Goal: Check status: Check status

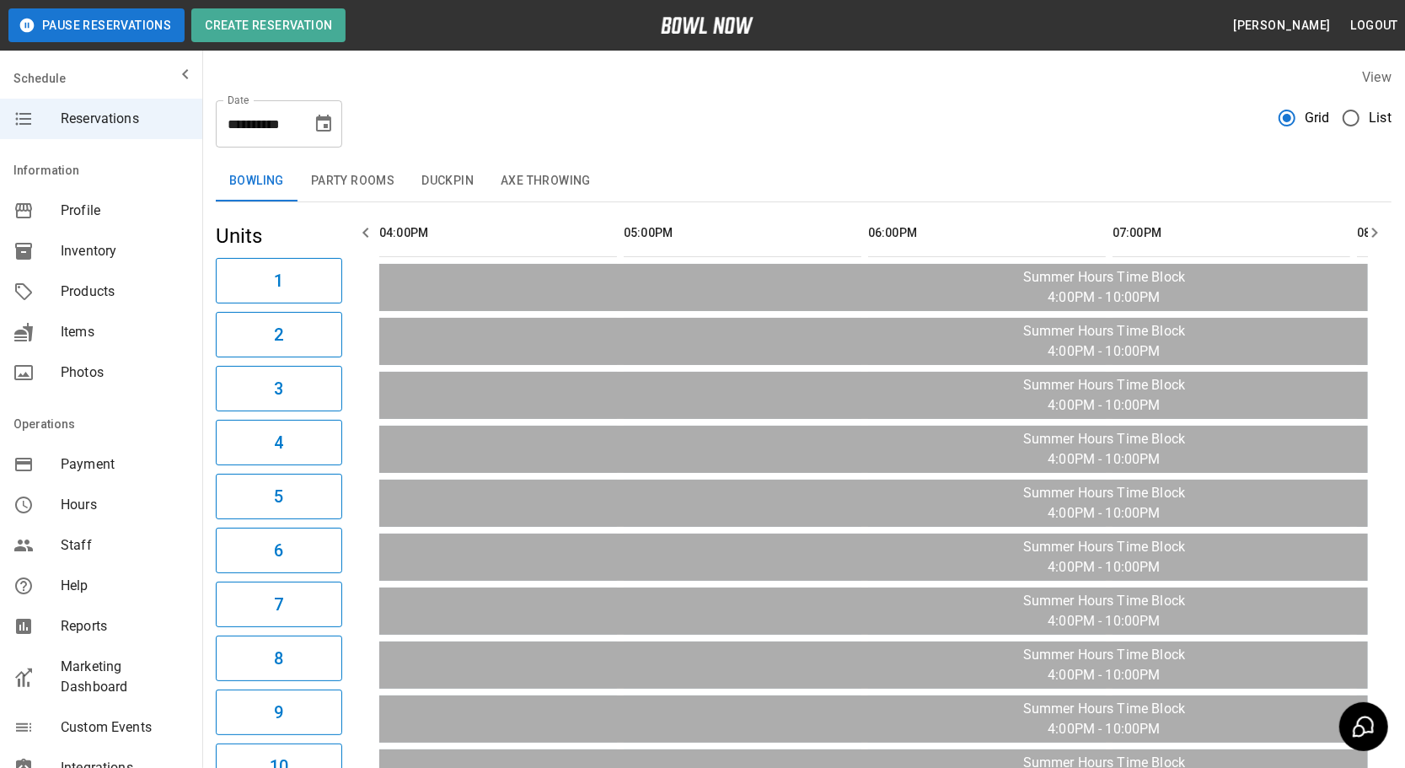
click at [317, 118] on icon "Choose date, selected date is Oct 6, 2025" at bounding box center [323, 123] width 15 height 17
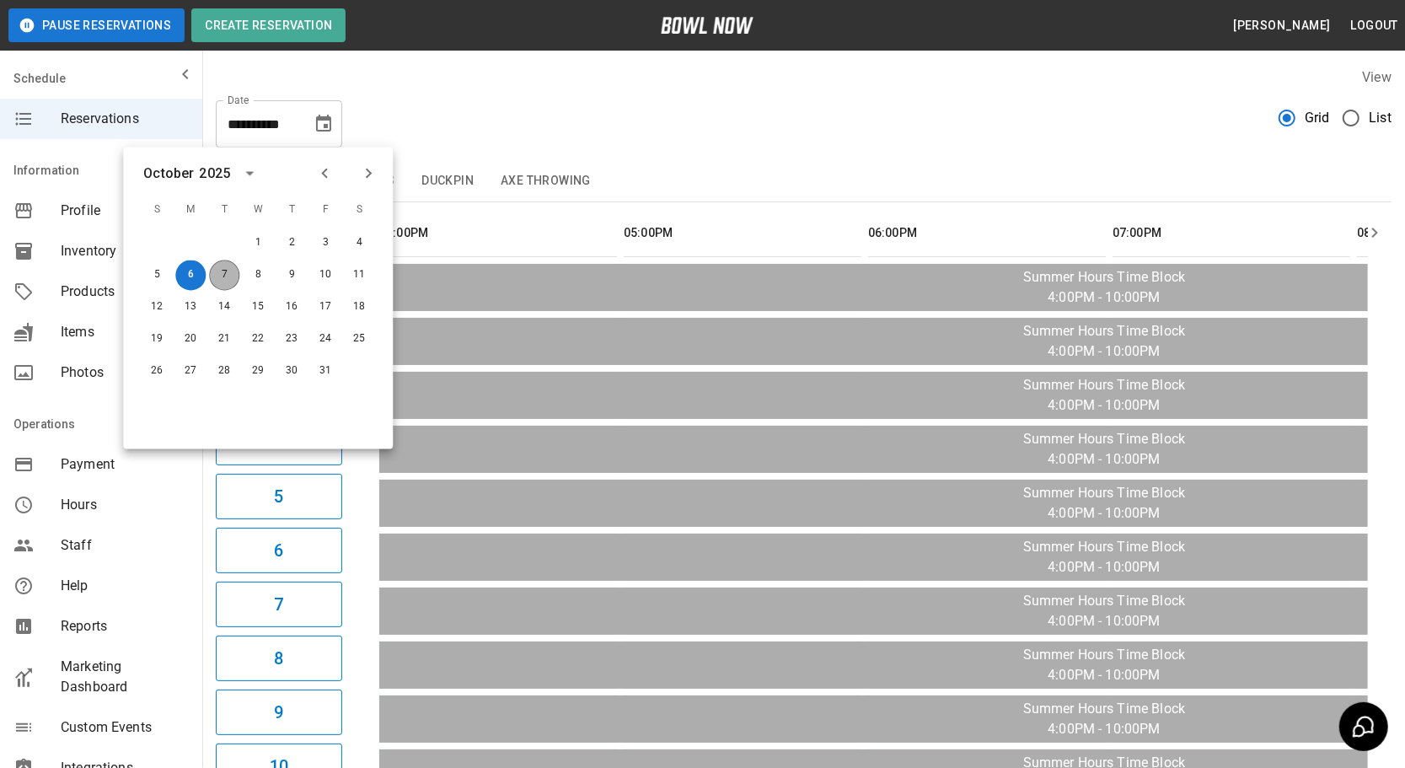
click at [230, 272] on button "7" at bounding box center [224, 276] width 30 height 30
type input "**********"
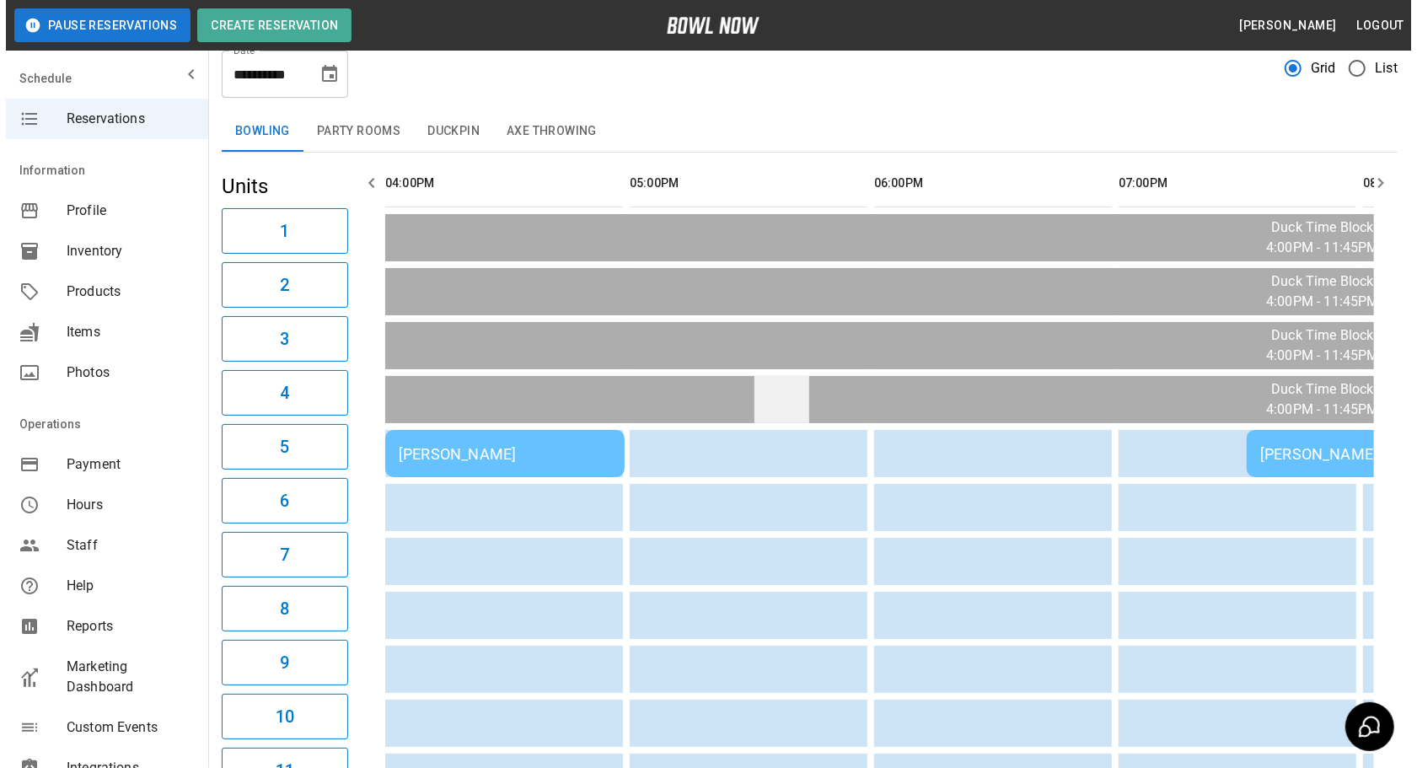
scroll to position [76, 0]
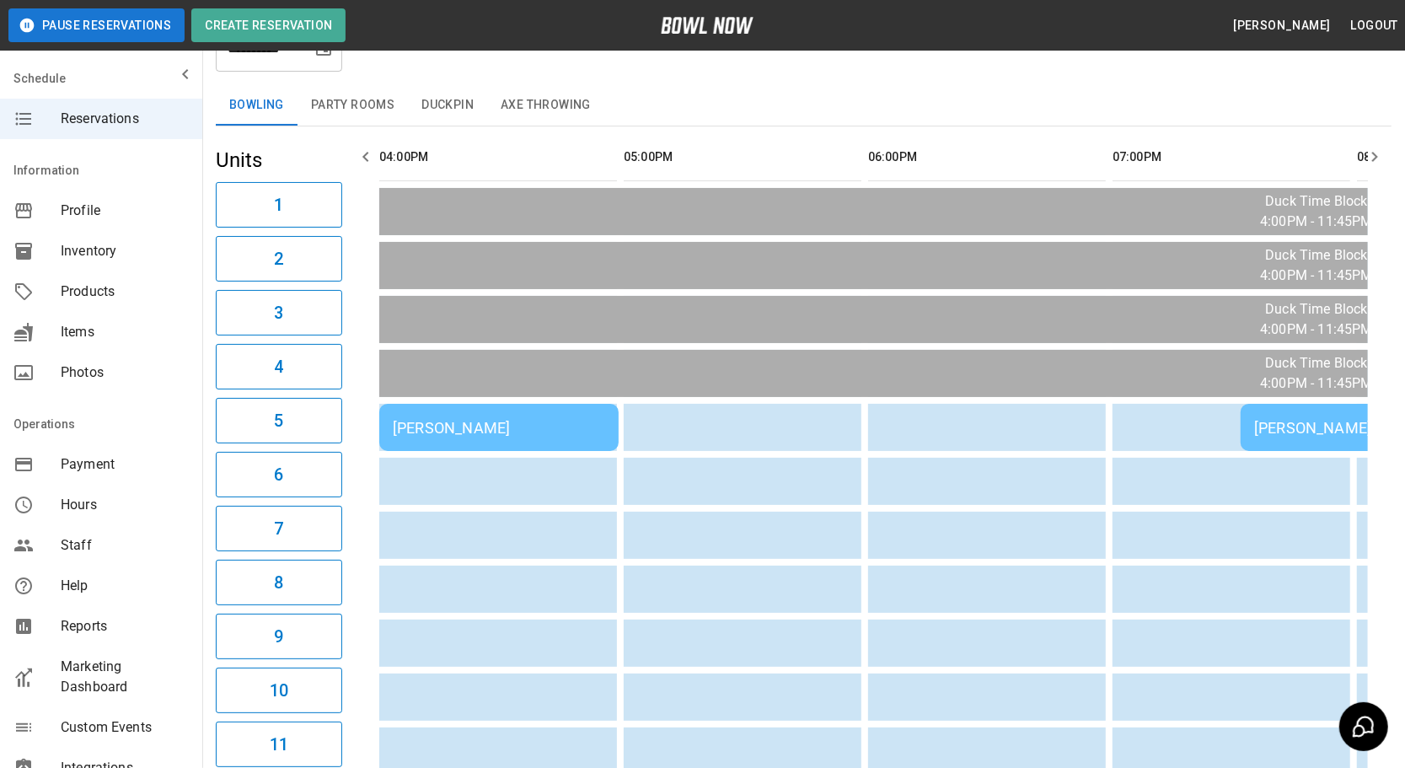
click at [572, 430] on div "[PERSON_NAME]" at bounding box center [499, 428] width 212 height 18
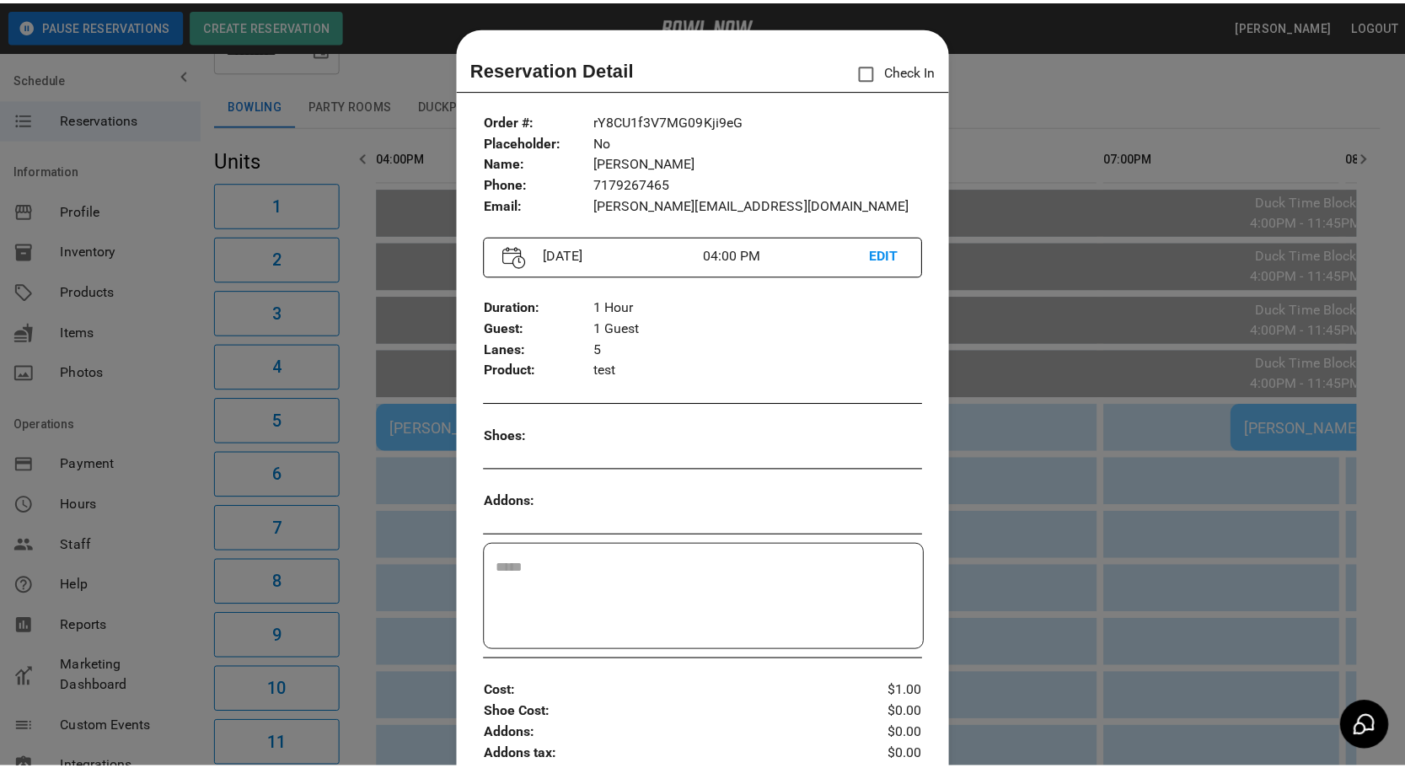
scroll to position [26, 0]
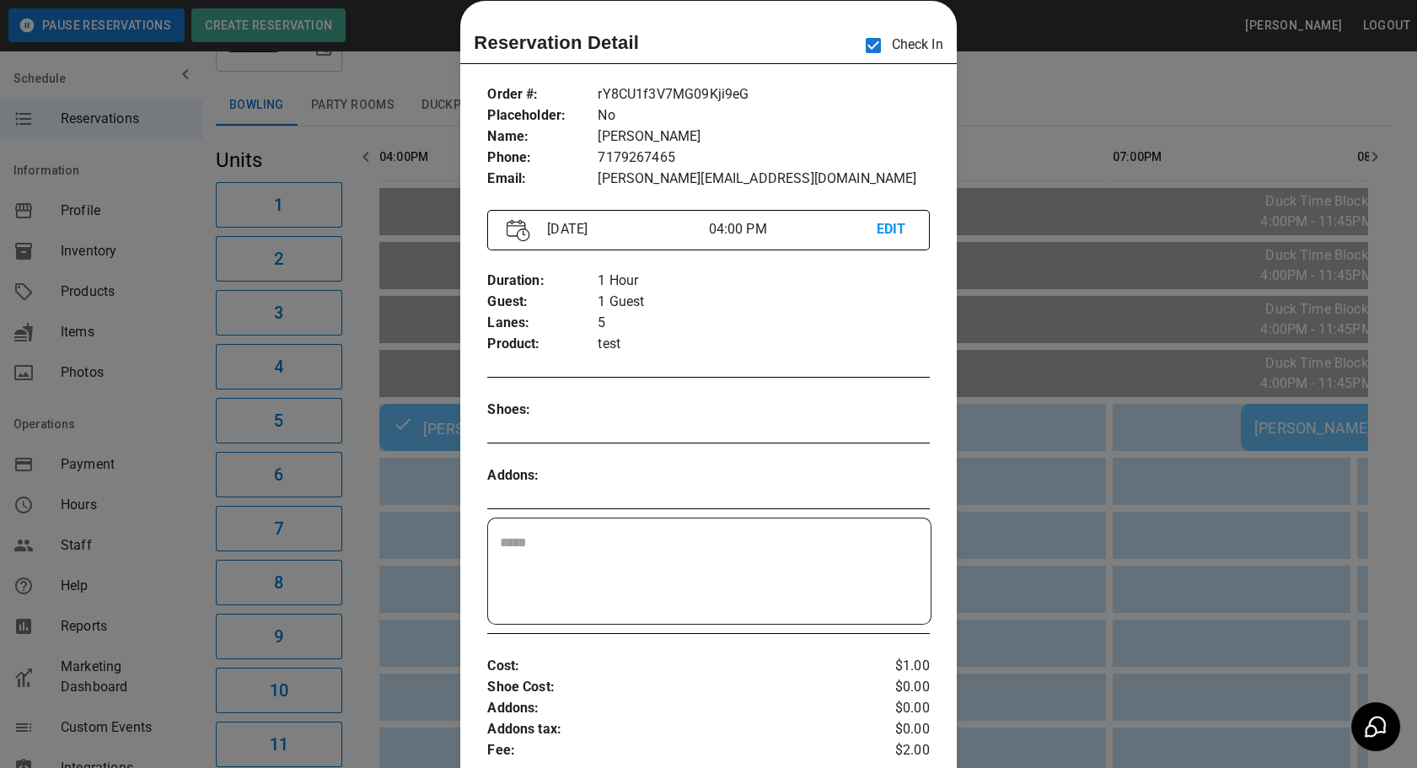
click at [1068, 514] on div at bounding box center [708, 384] width 1417 height 768
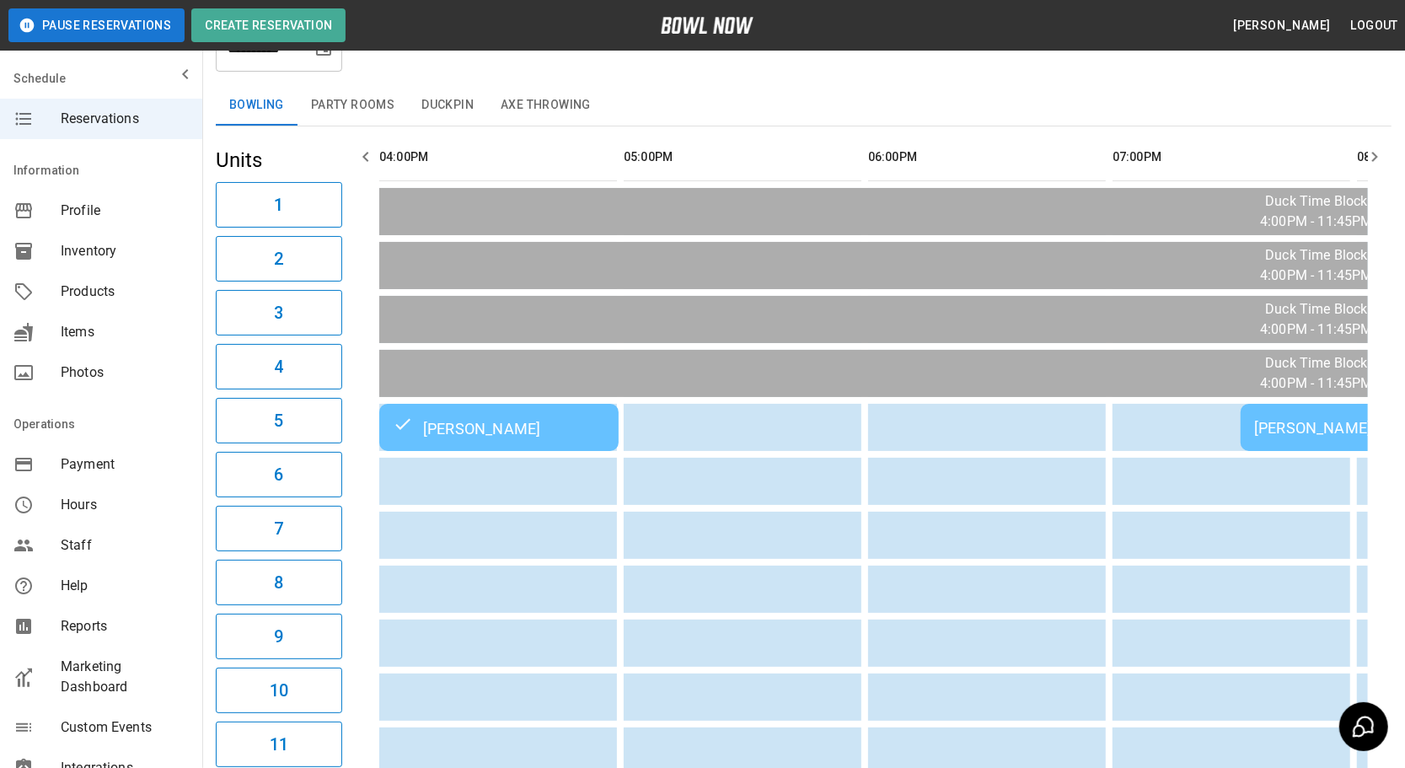
scroll to position [0, 1173]
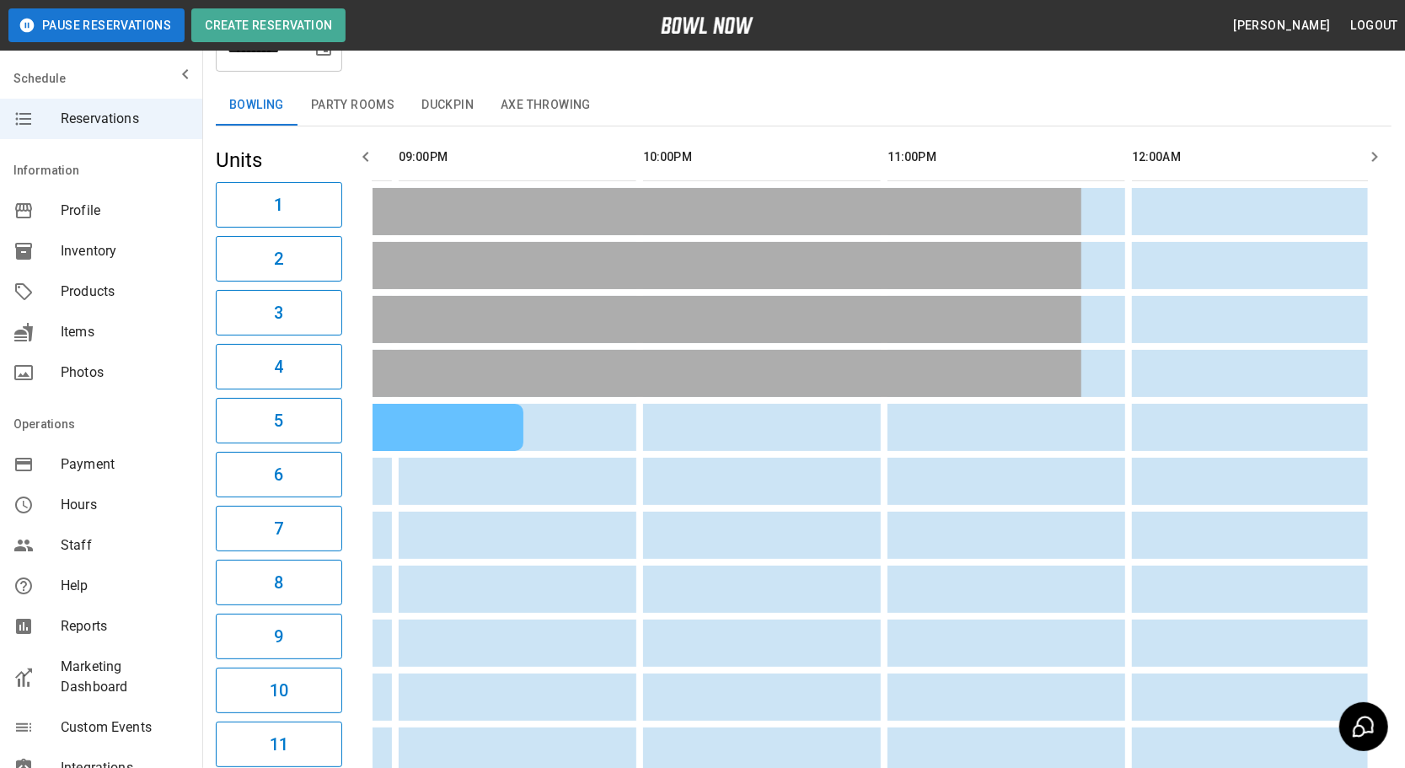
drag, startPoint x: 927, startPoint y: 557, endPoint x: 1078, endPoint y: 556, distance: 151.8
drag, startPoint x: 730, startPoint y: 545, endPoint x: 687, endPoint y: 542, distance: 43.1
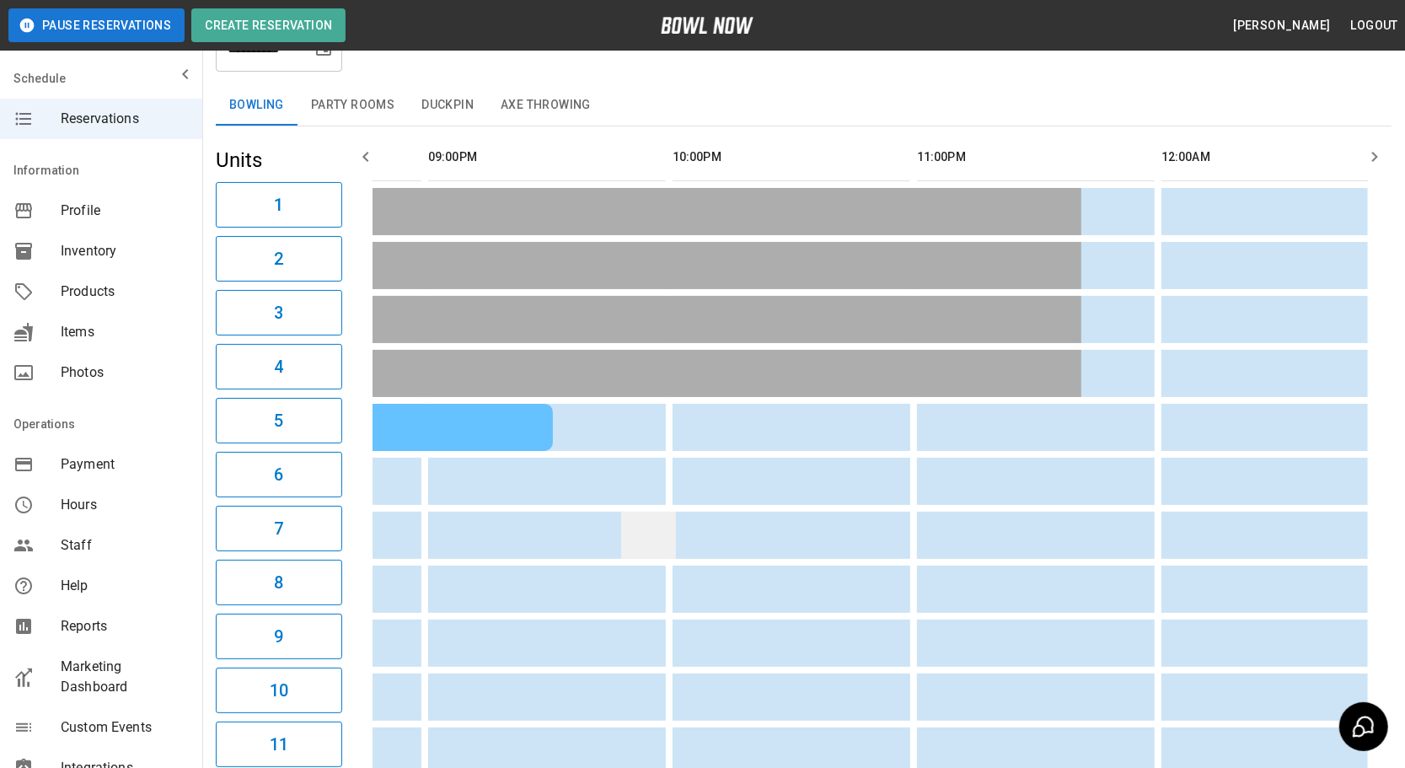
scroll to position [0, 916]
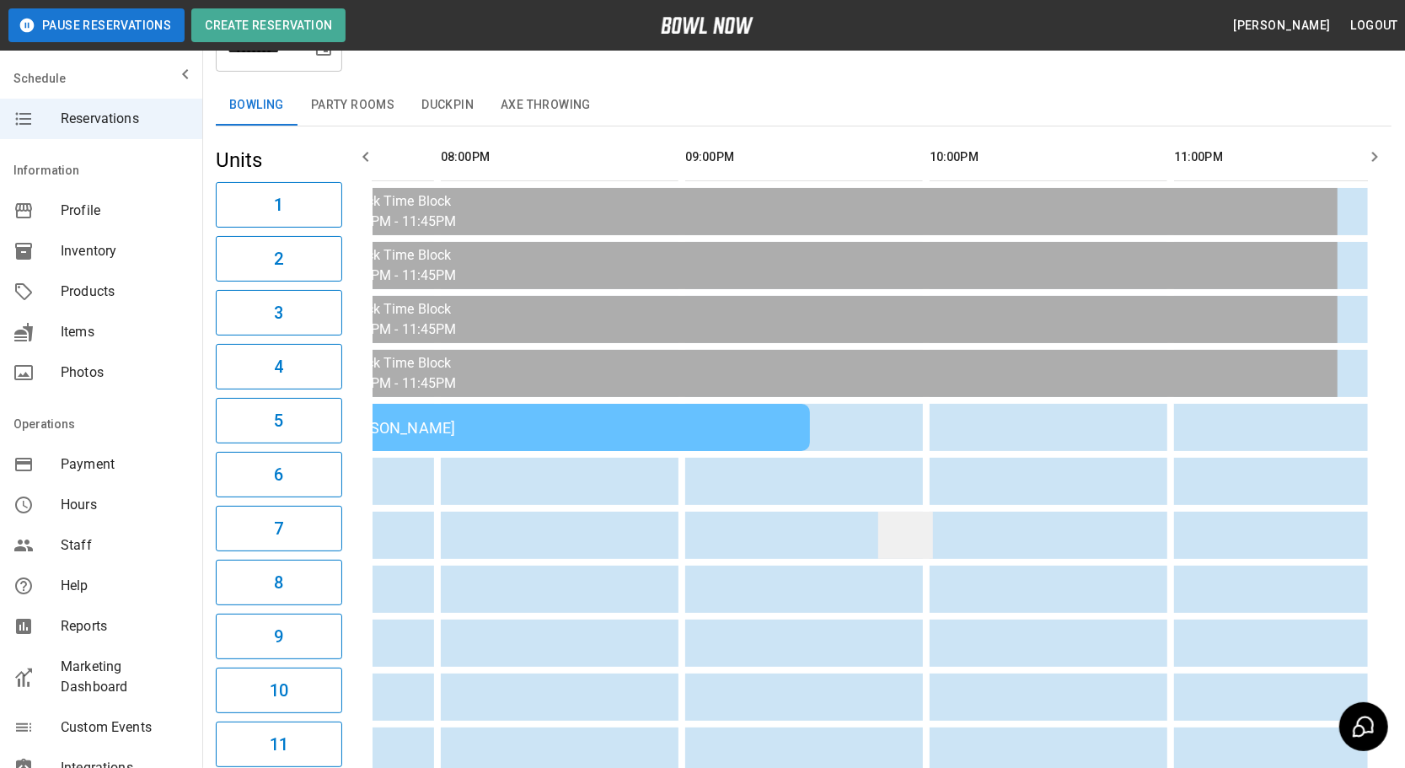
drag, startPoint x: 893, startPoint y: 499, endPoint x: 723, endPoint y: 519, distance: 171.5
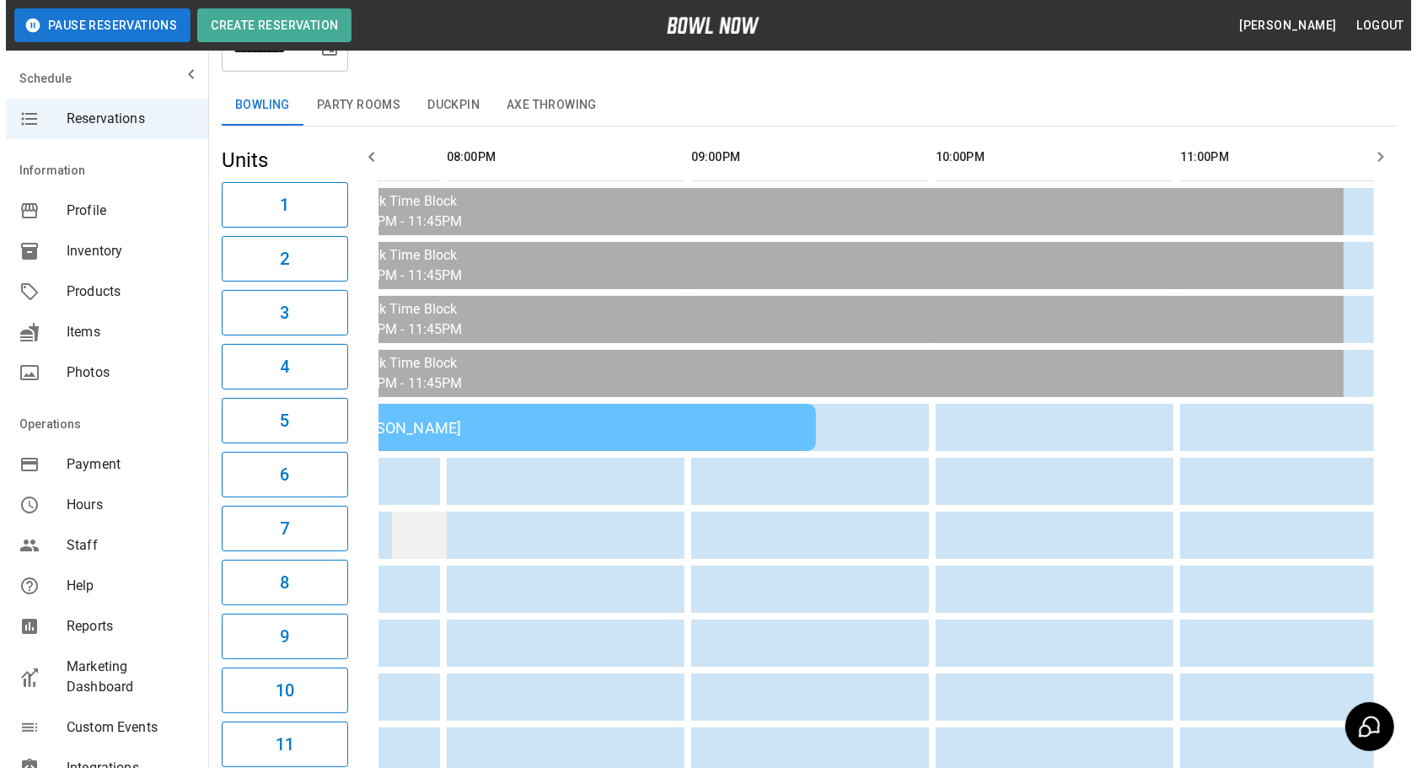
scroll to position [0, 591]
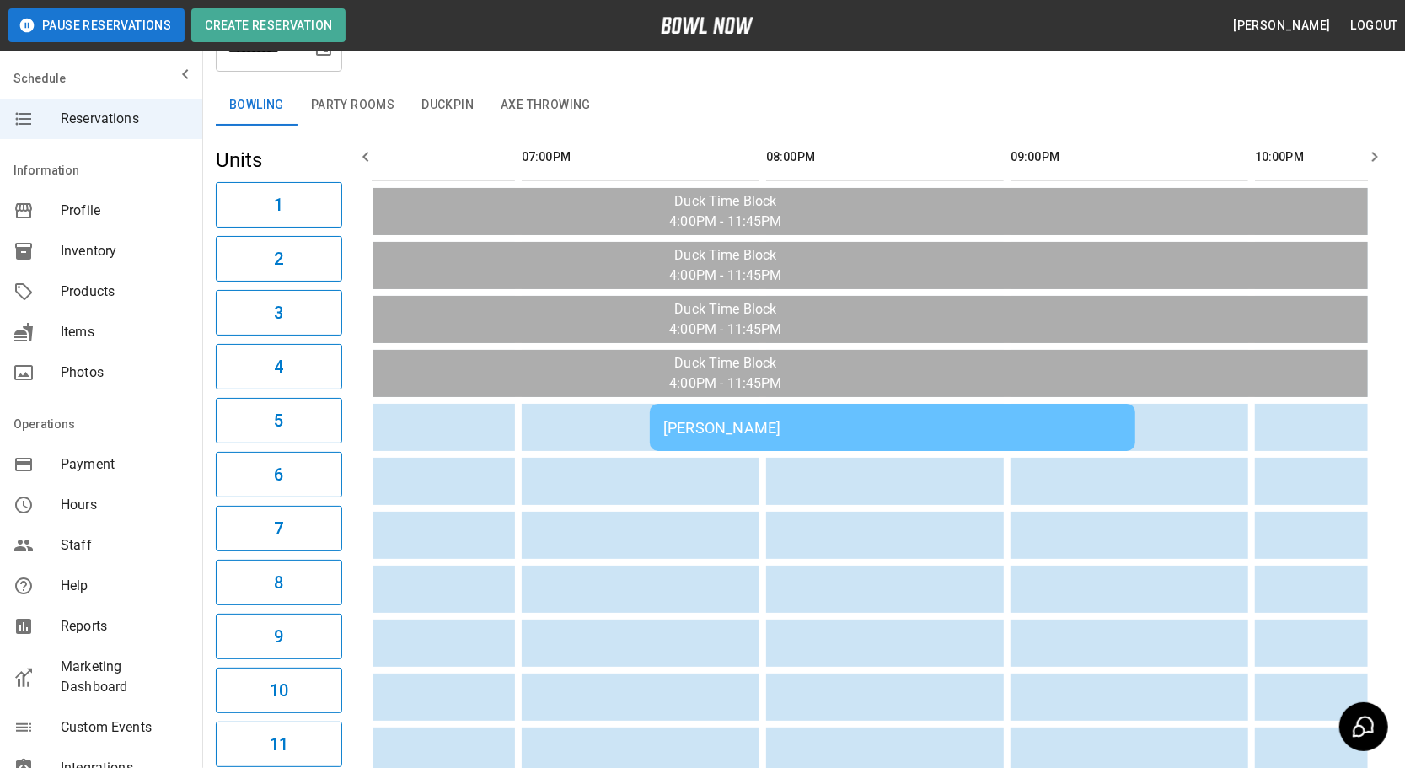
click at [849, 436] on td "[PERSON_NAME]" at bounding box center [893, 427] width 486 height 47
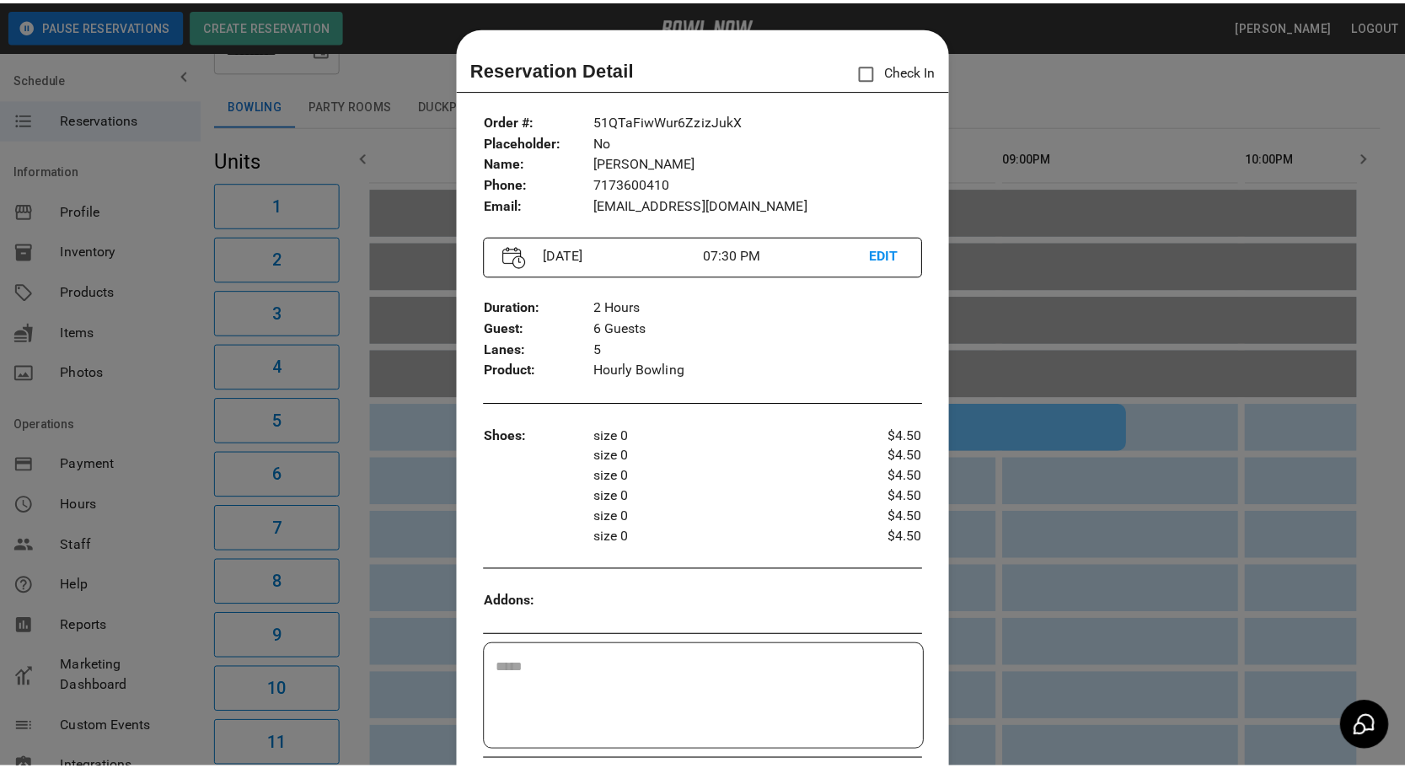
scroll to position [26, 0]
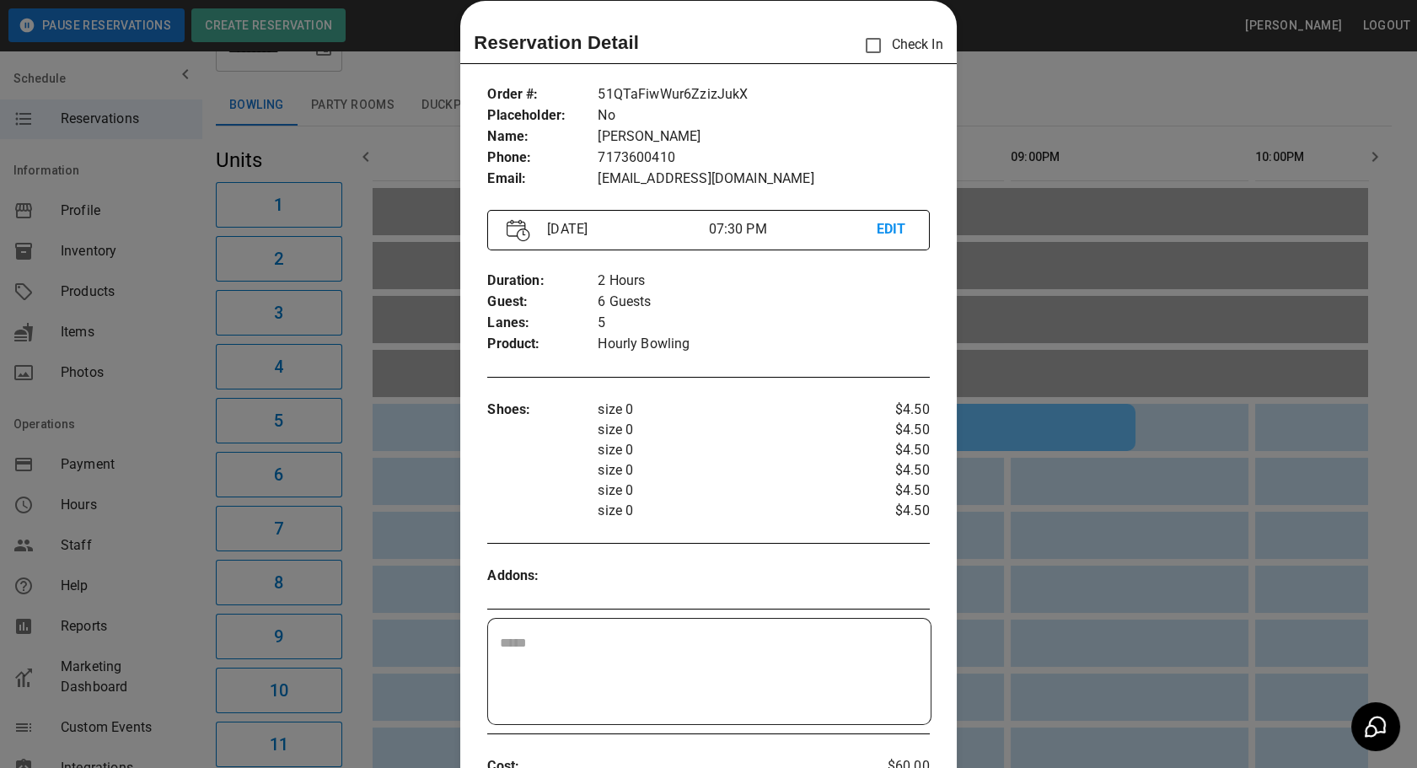
click at [978, 534] on div at bounding box center [708, 384] width 1417 height 768
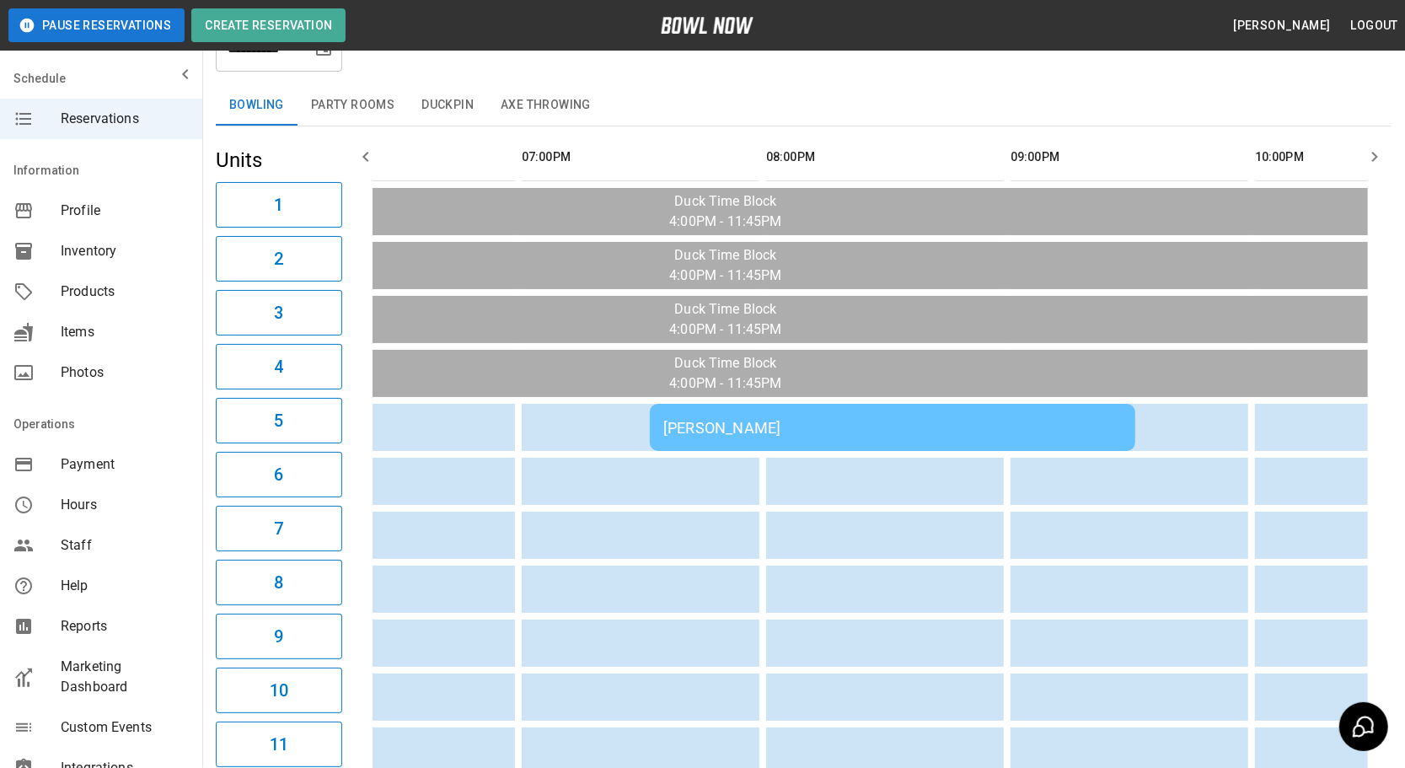
click at [438, 107] on button "Duckpin" at bounding box center [447, 105] width 79 height 40
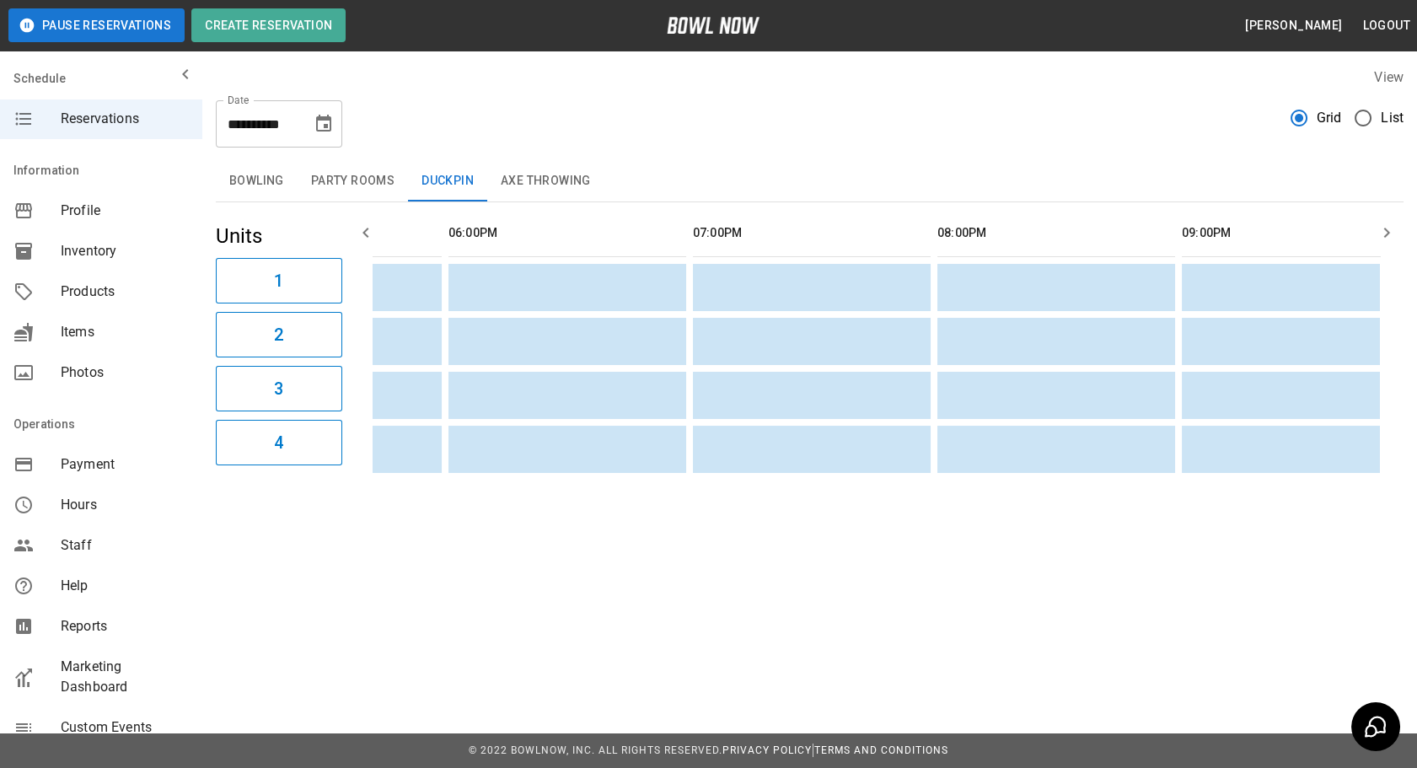
scroll to position [0, 0]
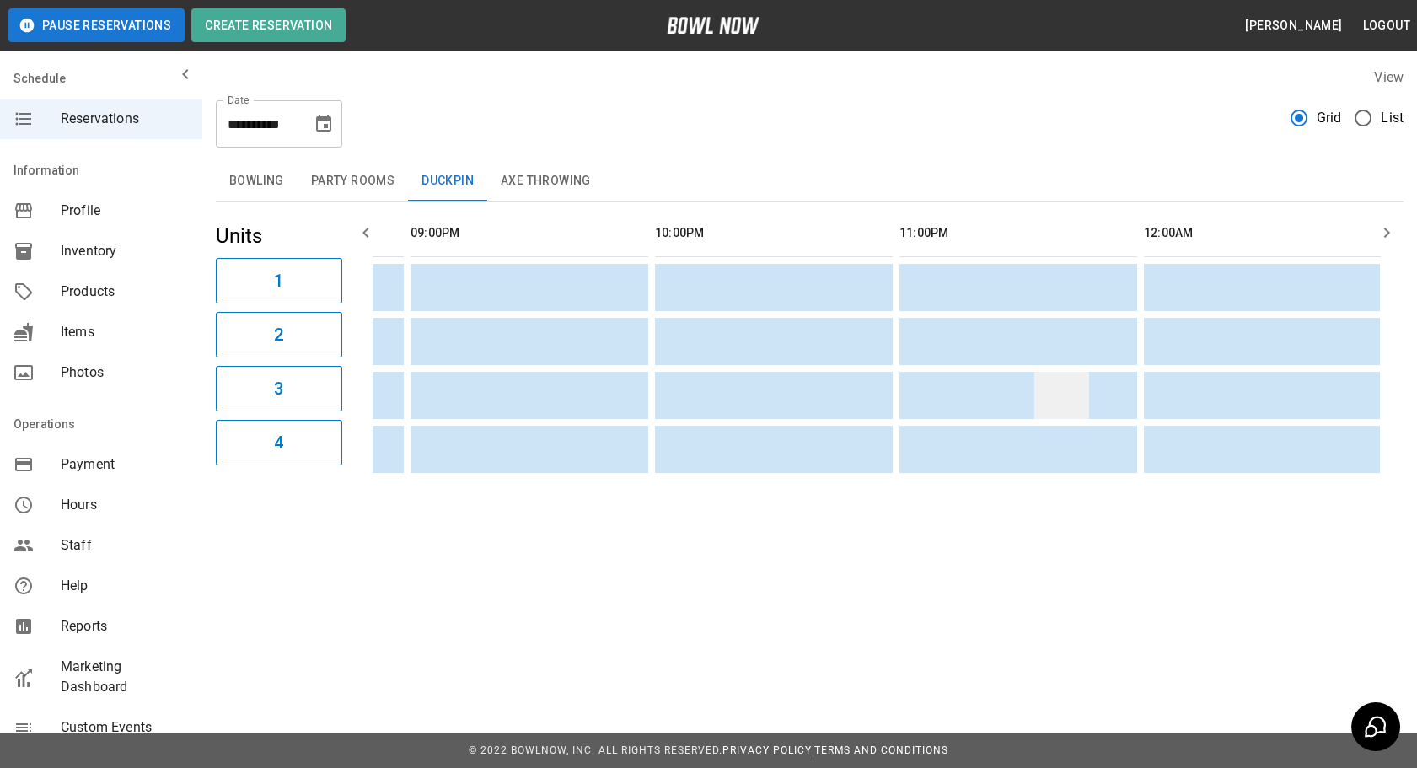
drag, startPoint x: 609, startPoint y: 376, endPoint x: 1042, endPoint y: 390, distance: 433.6
click at [327, 183] on button "Party Rooms" at bounding box center [353, 181] width 110 height 40
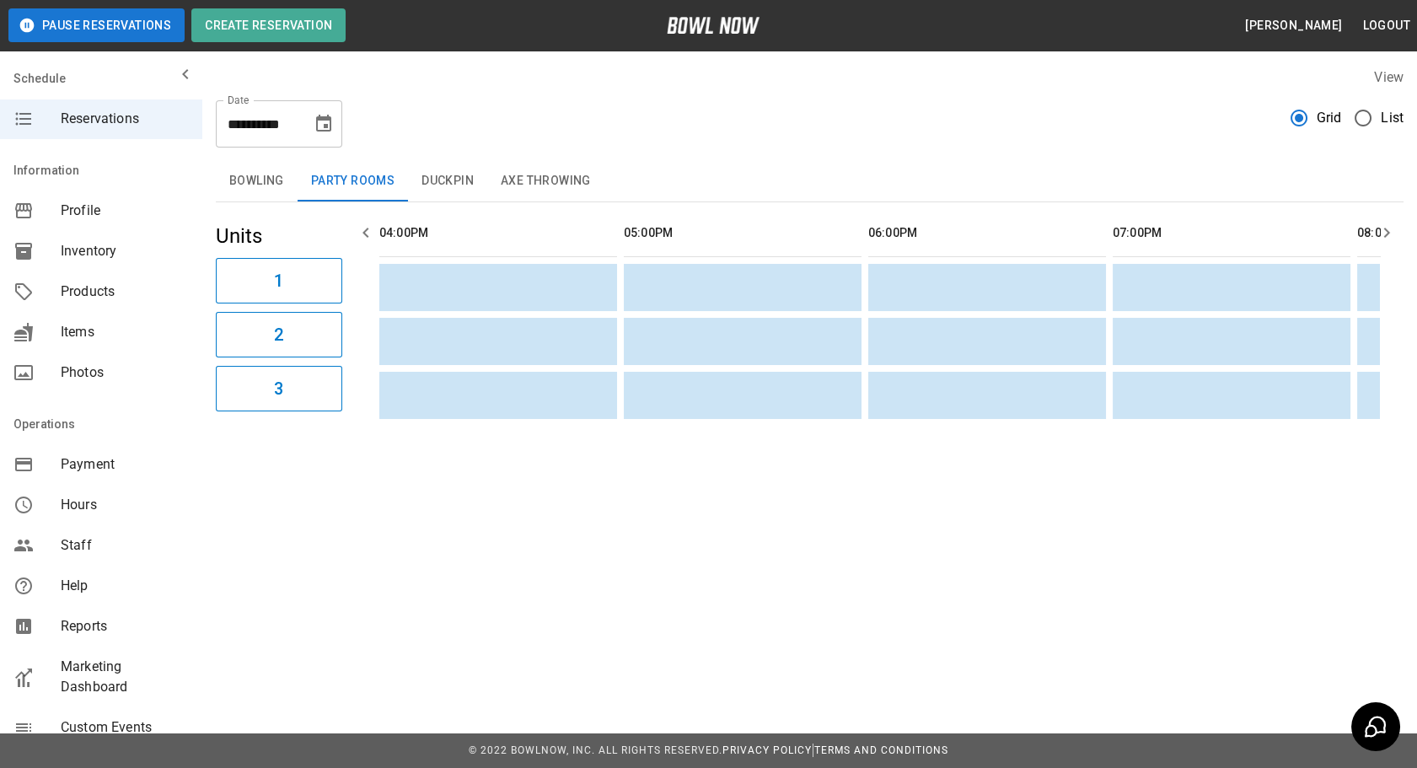
drag, startPoint x: 711, startPoint y: 354, endPoint x: 367, endPoint y: 341, distance: 344.3
click at [260, 177] on button "Bowling" at bounding box center [257, 181] width 82 height 40
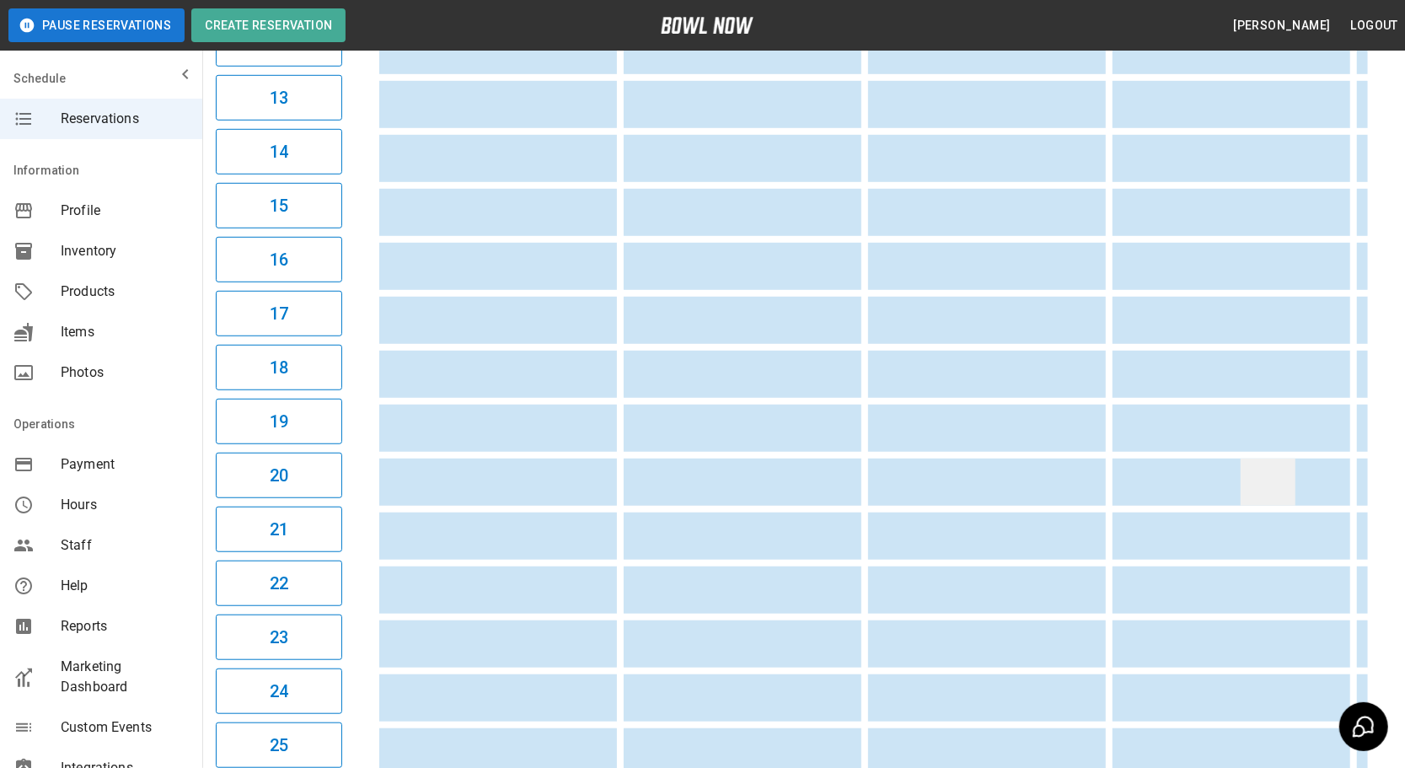
drag, startPoint x: 556, startPoint y: 502, endPoint x: 1284, endPoint y: 434, distance: 730.8
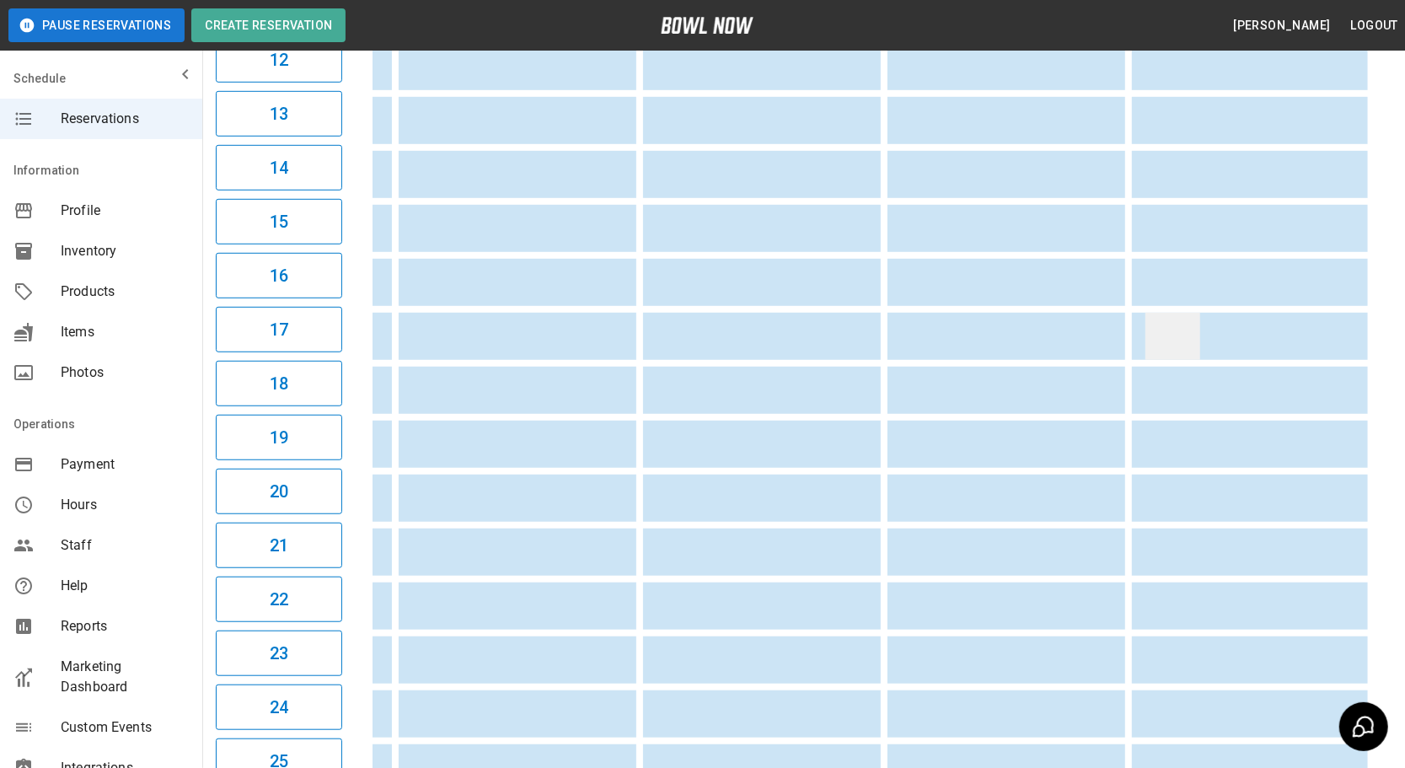
drag, startPoint x: 631, startPoint y: 327, endPoint x: 1124, endPoint y: 341, distance: 493.4
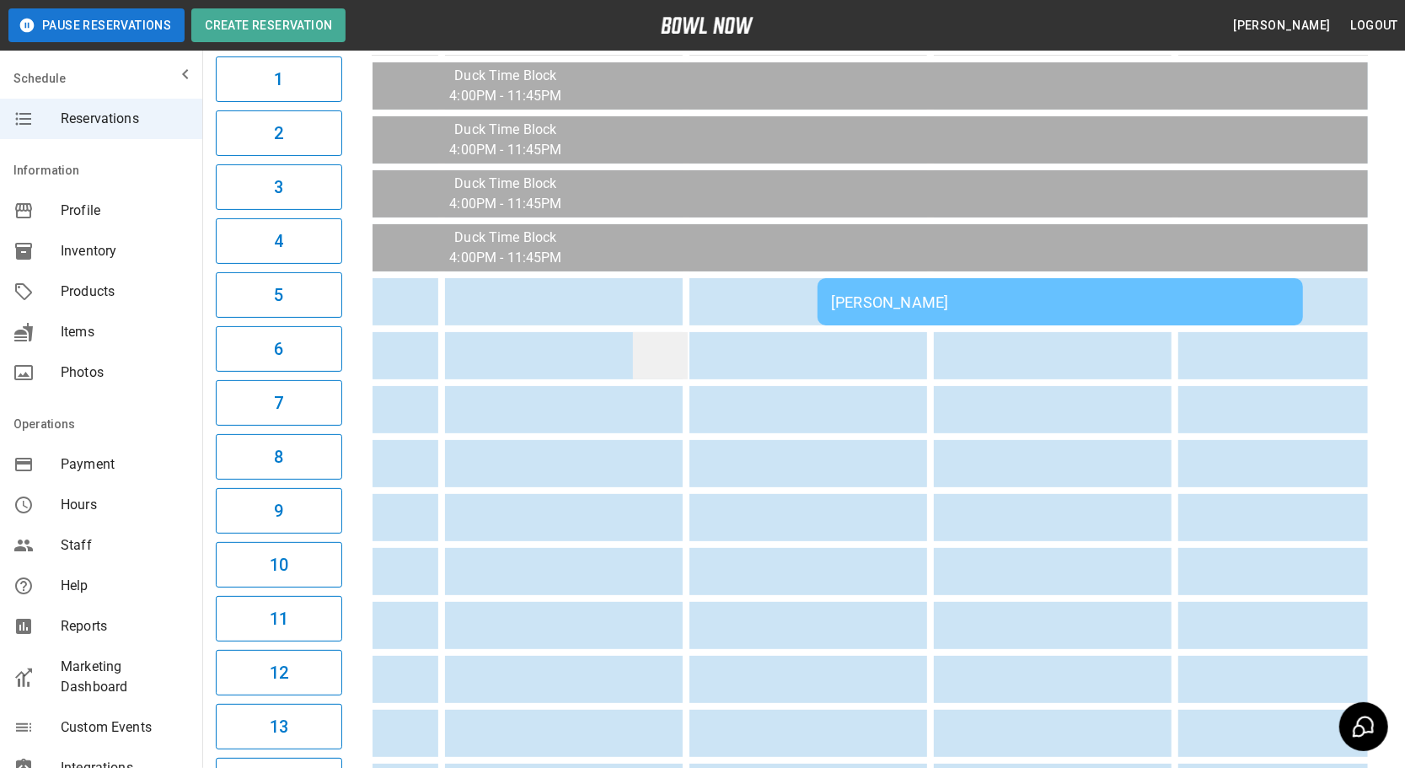
drag, startPoint x: 1121, startPoint y: 338, endPoint x: 868, endPoint y: 347, distance: 253.9
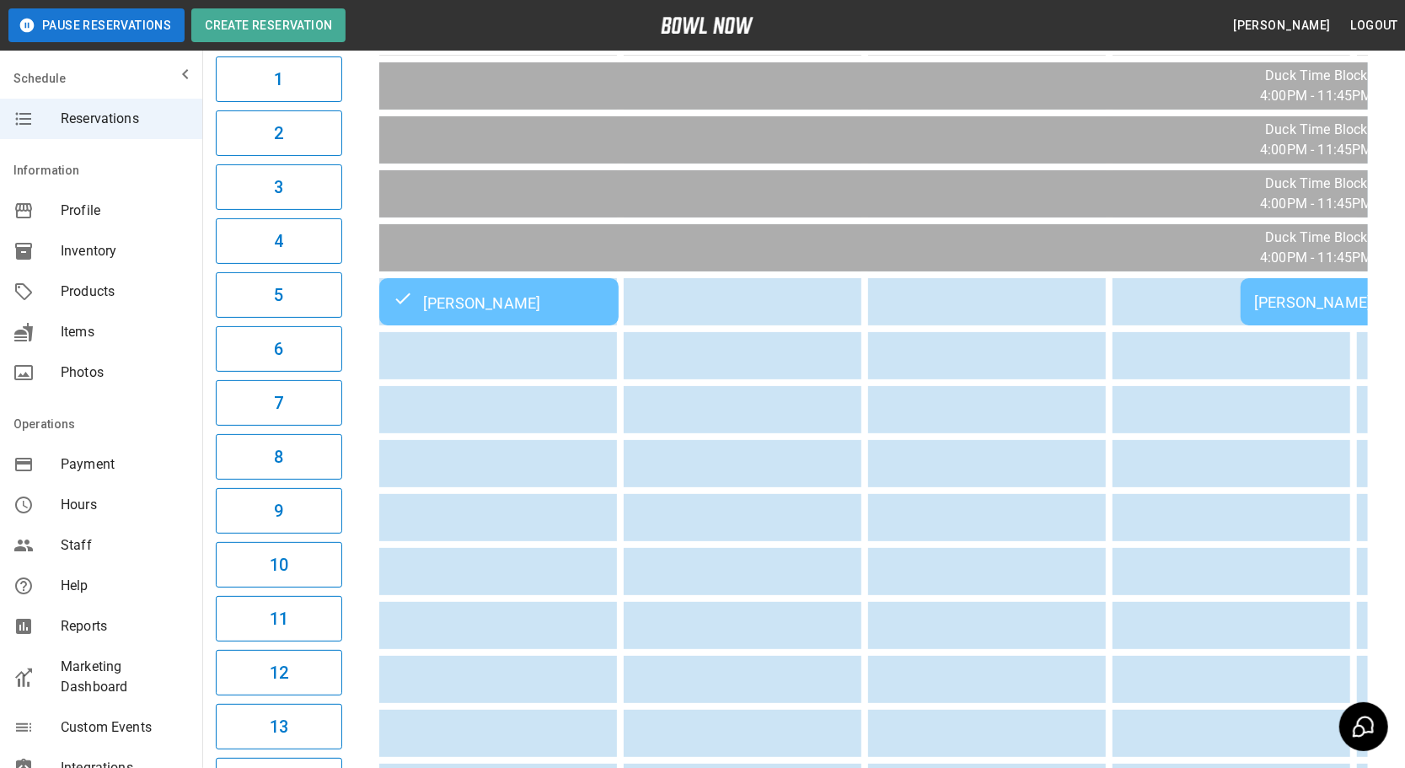
drag, startPoint x: 766, startPoint y: 354, endPoint x: 556, endPoint y: 372, distance: 210.7
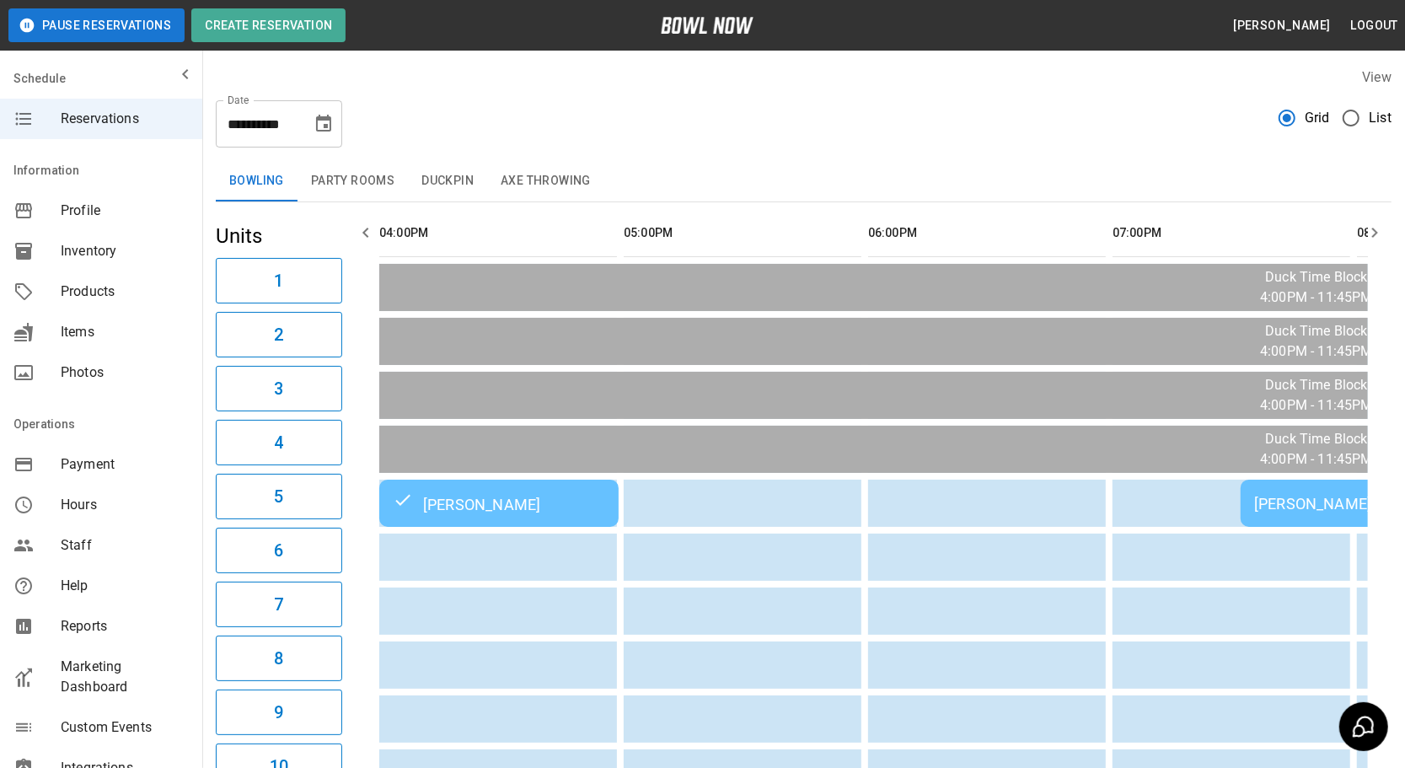
click at [576, 135] on div "**********" at bounding box center [804, 117] width 1176 height 61
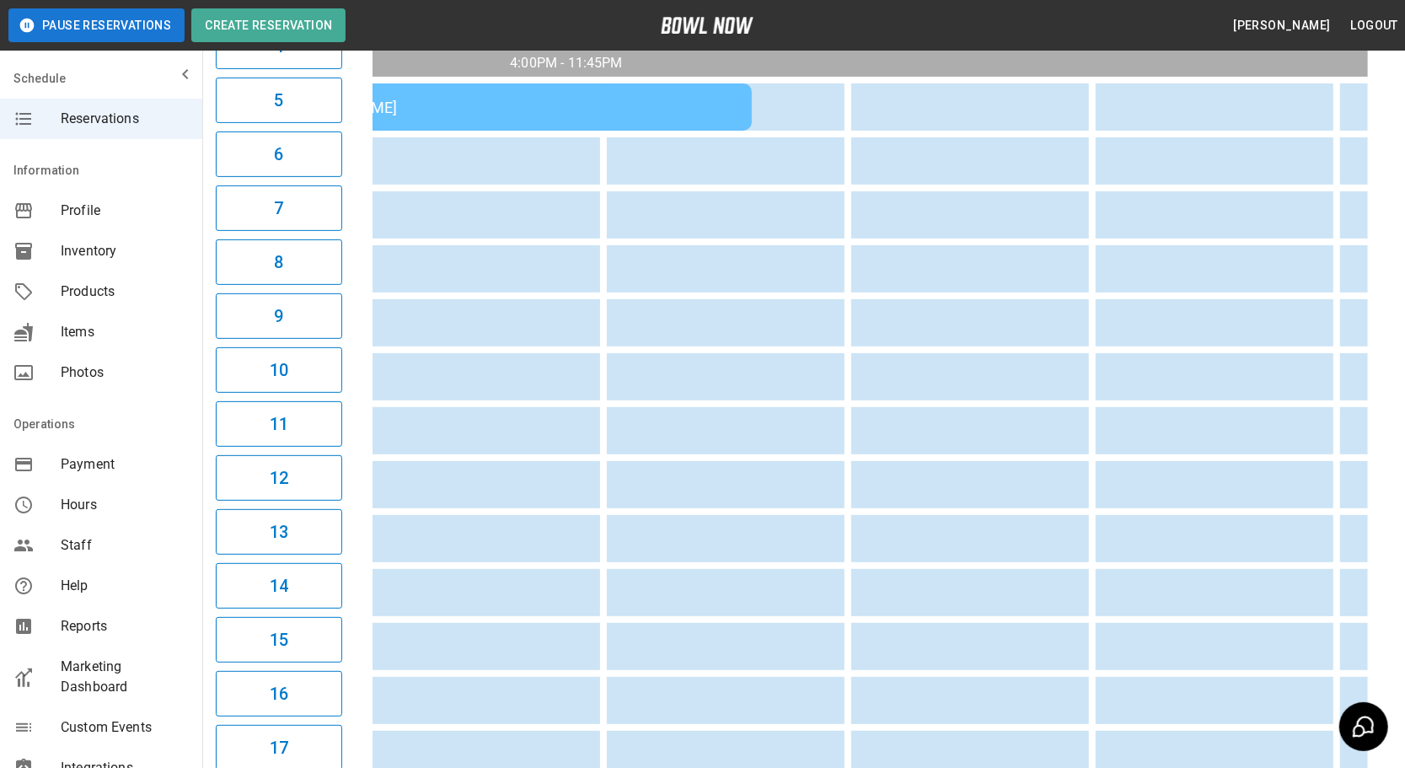
scroll to position [0, 1173]
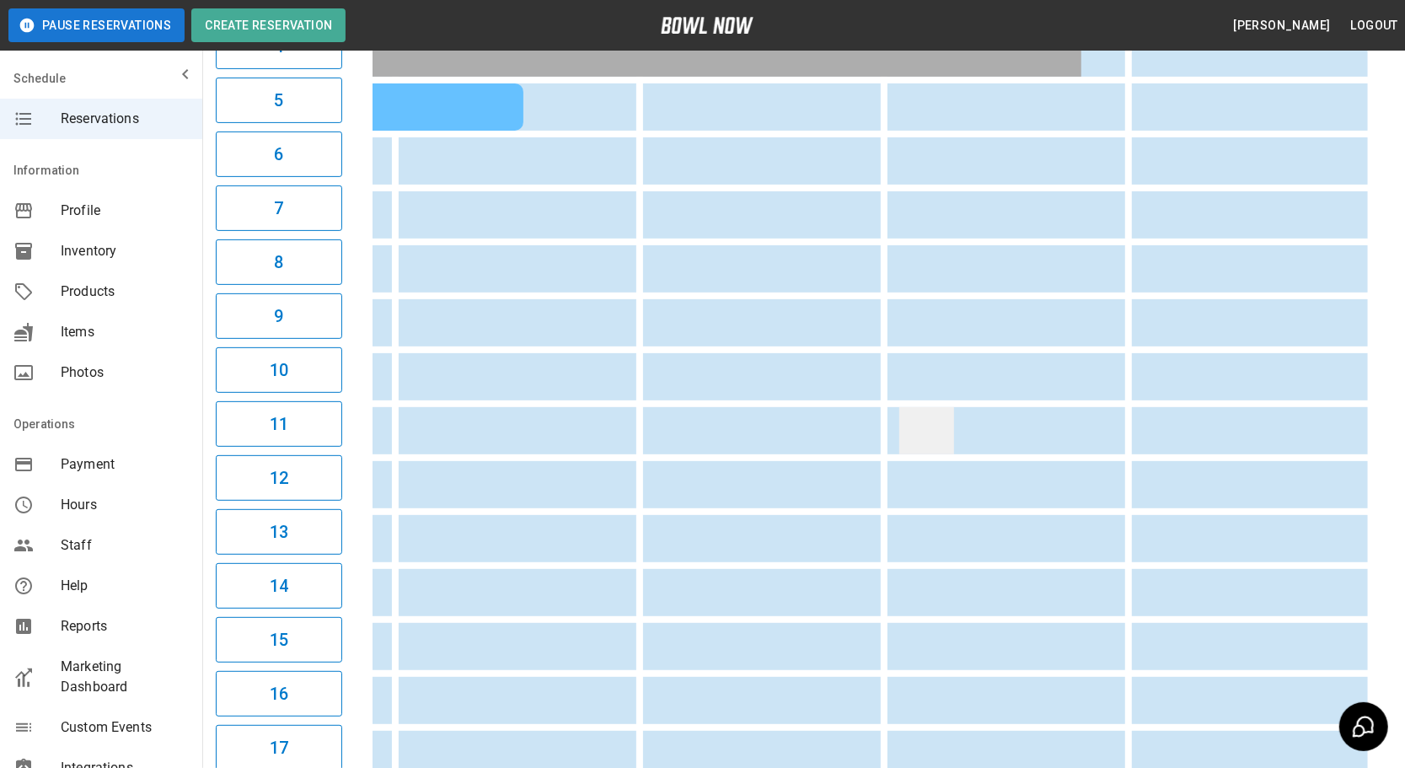
click at [910, 407] on td "sticky table" at bounding box center [927, 430] width 55 height 47
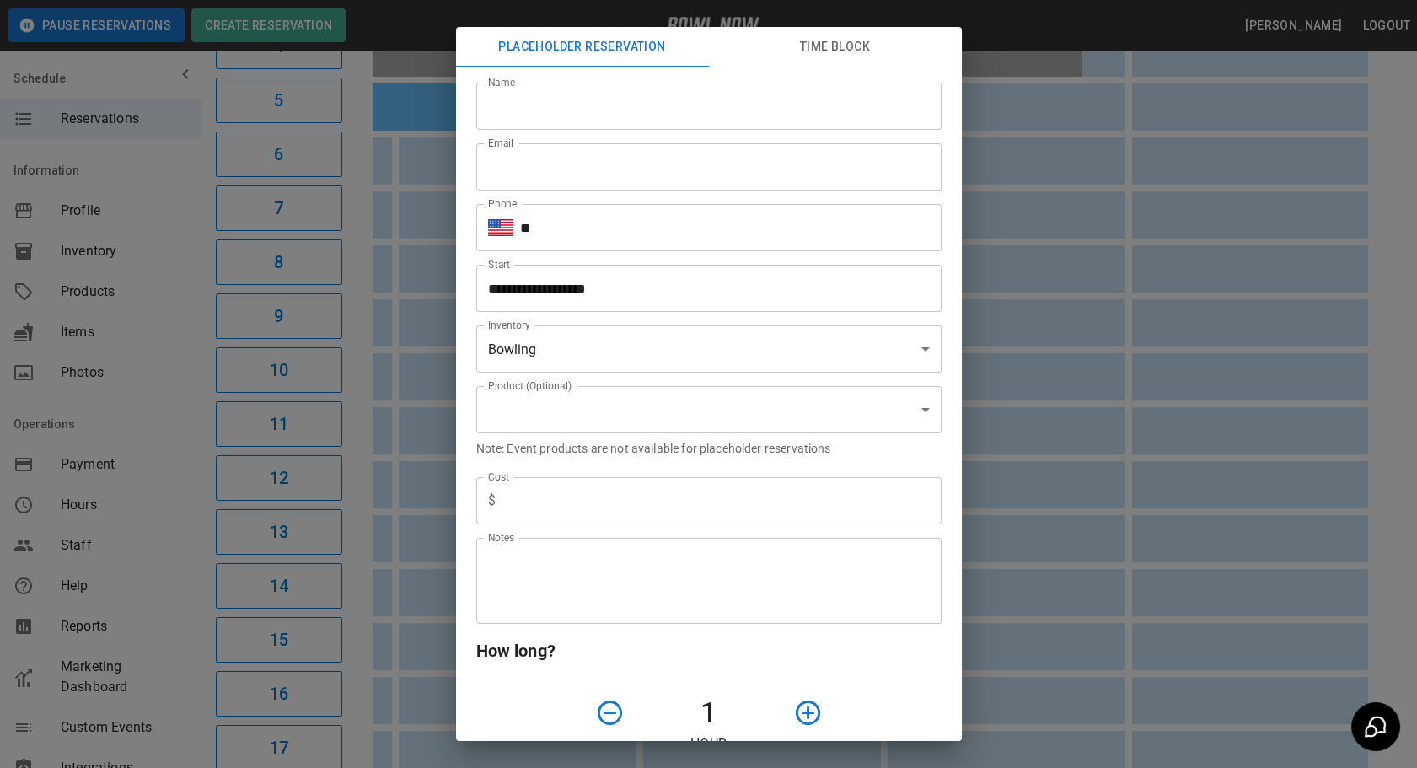
type input "**********"
click at [1361, 383] on div "**********" at bounding box center [708, 384] width 1417 height 768
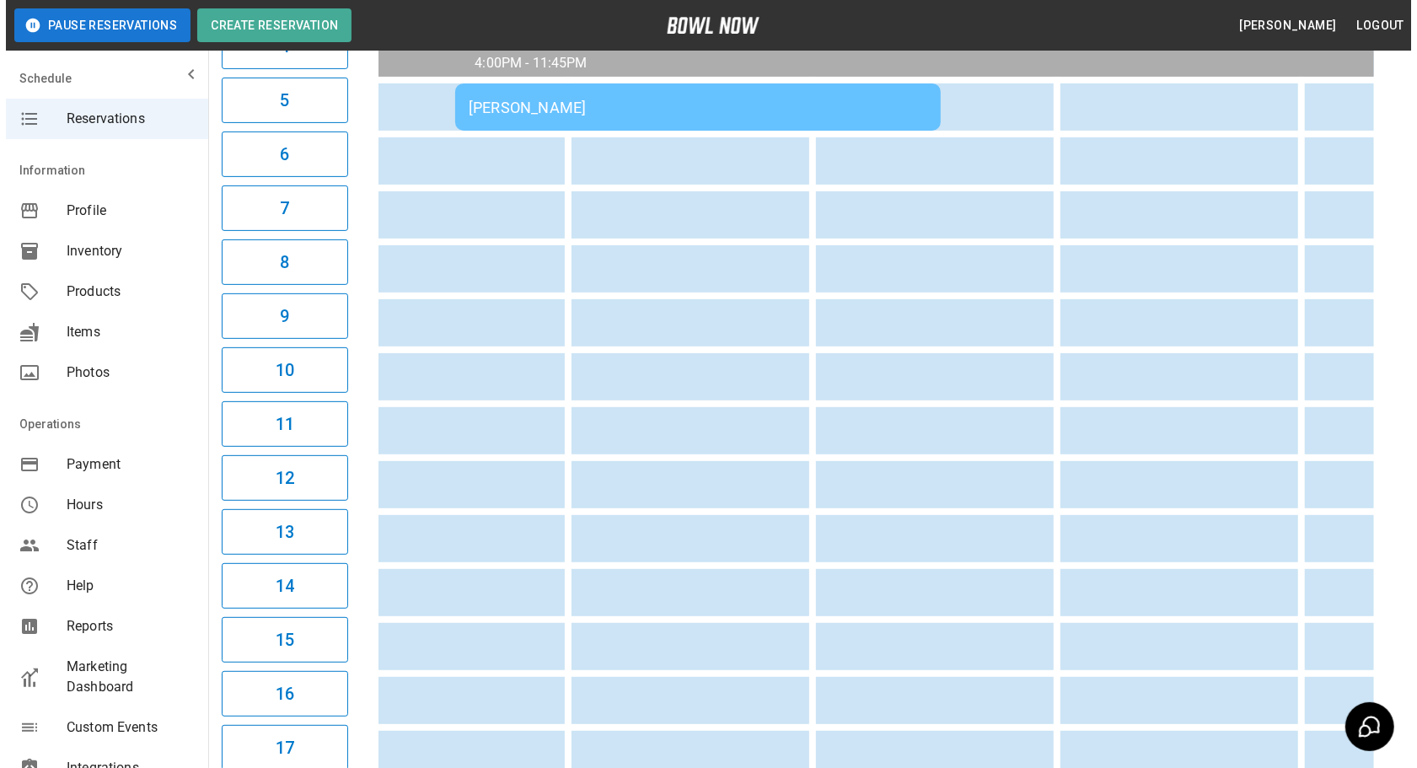
scroll to position [0, 782]
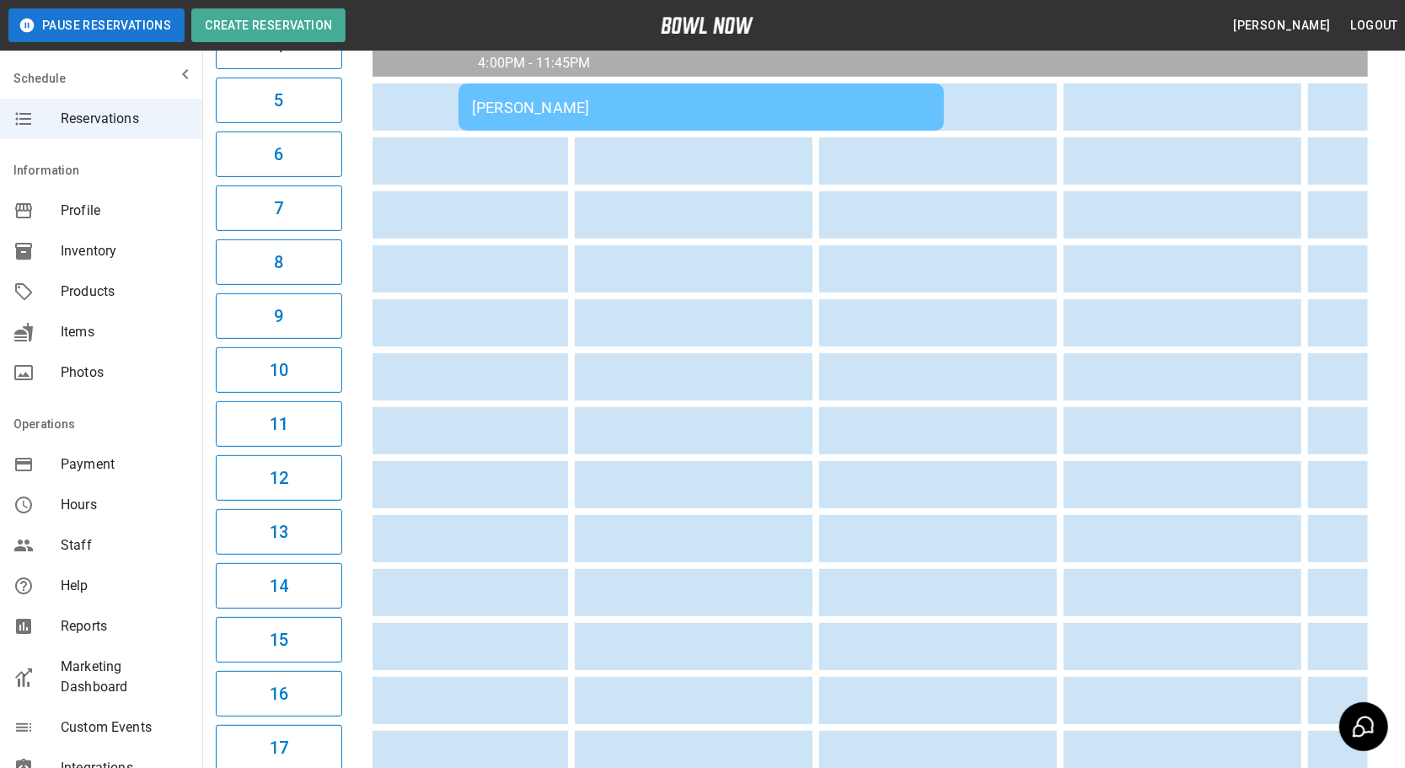
click at [775, 116] on td "[PERSON_NAME]" at bounding box center [702, 106] width 486 height 47
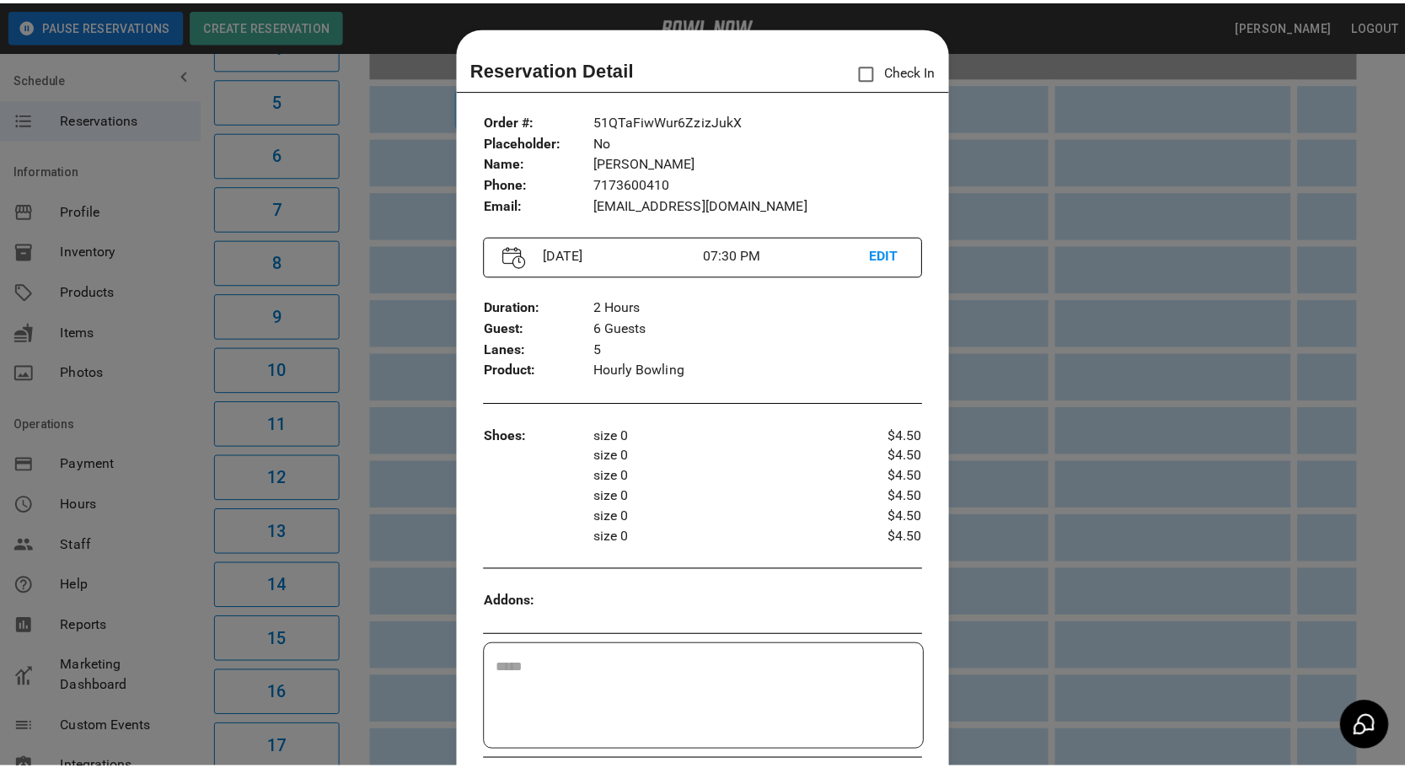
scroll to position [26, 0]
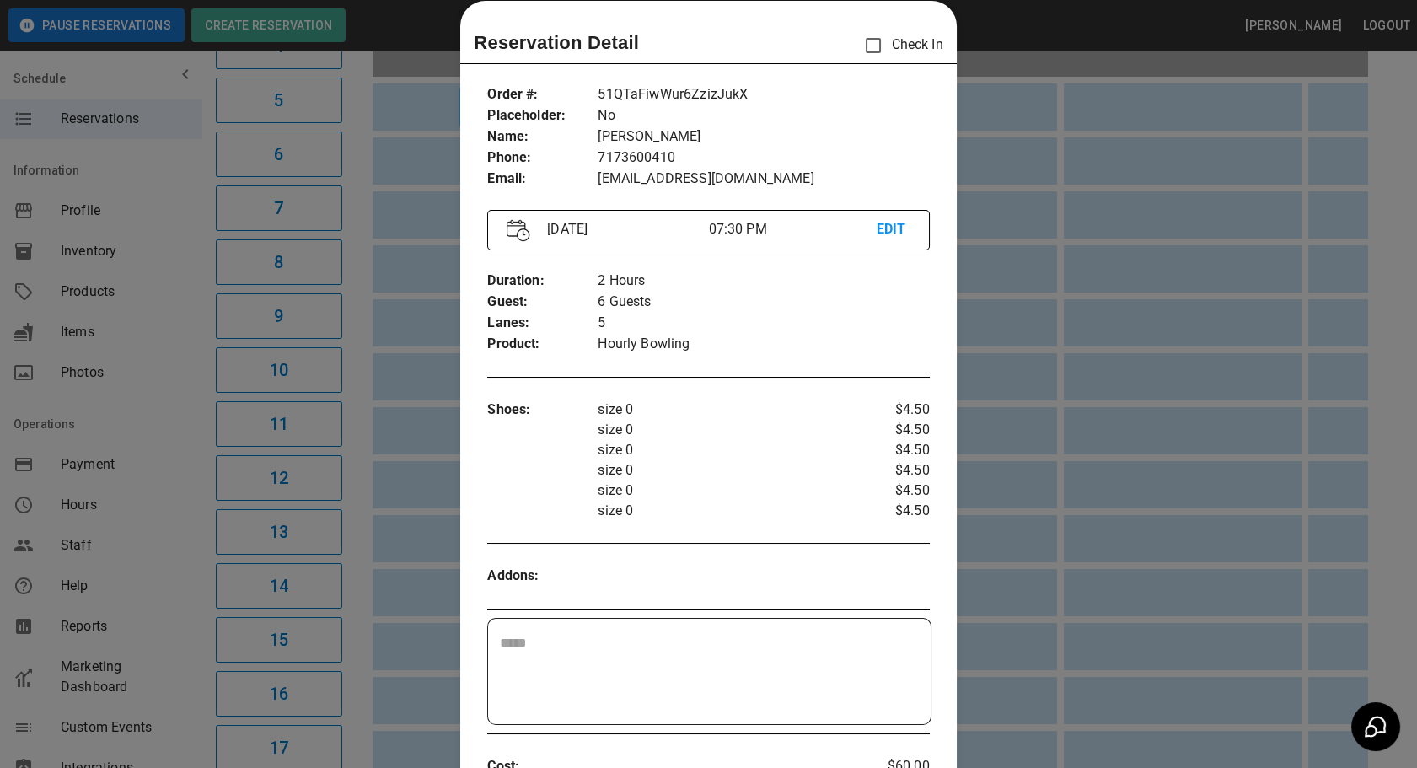
click at [1369, 560] on div at bounding box center [708, 384] width 1417 height 768
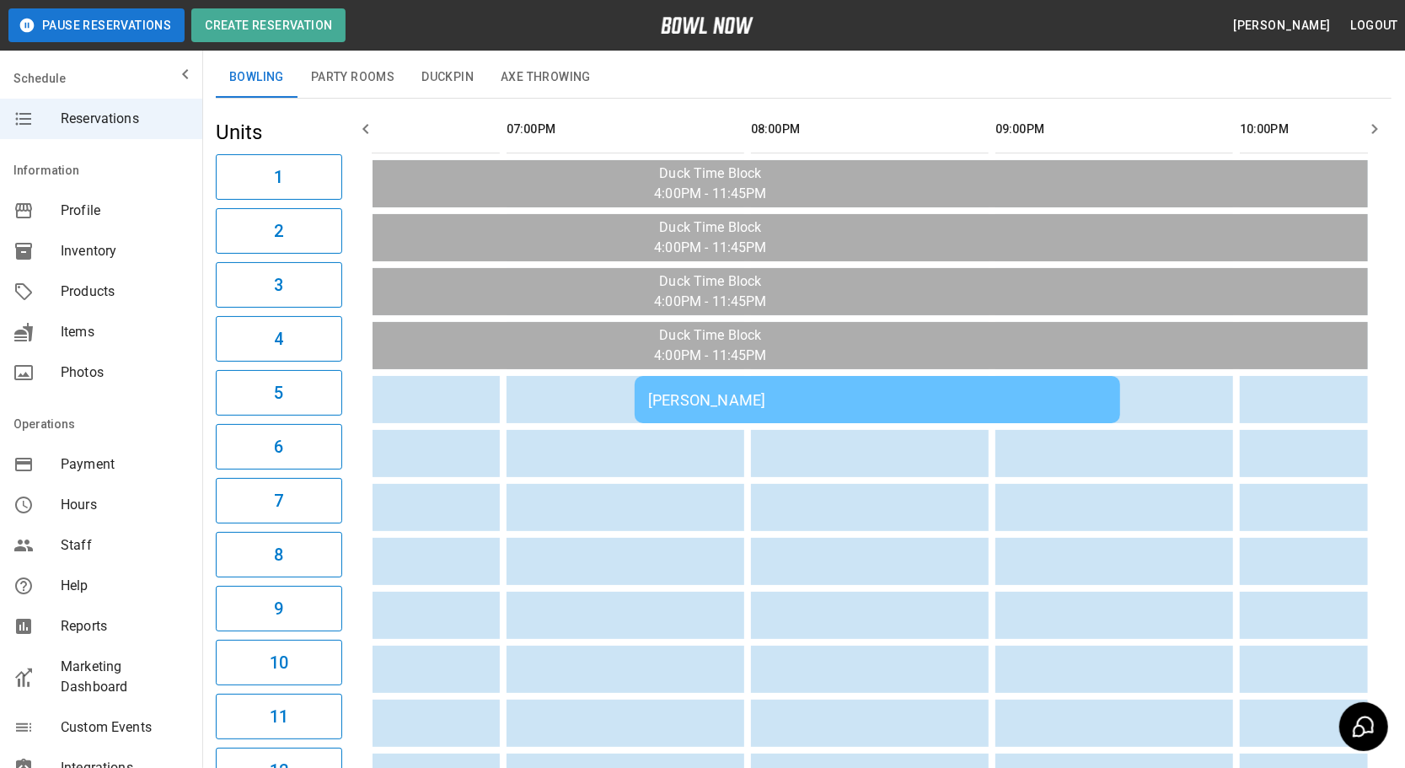
scroll to position [0, 558]
